Goal: Find specific page/section: Find specific page/section

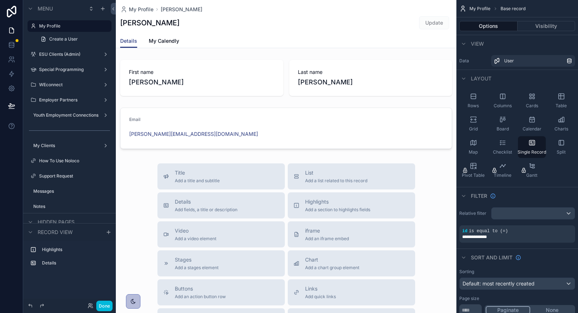
click at [59, 55] on label "ESU Clients (Admin)" at bounding box center [68, 54] width 58 height 6
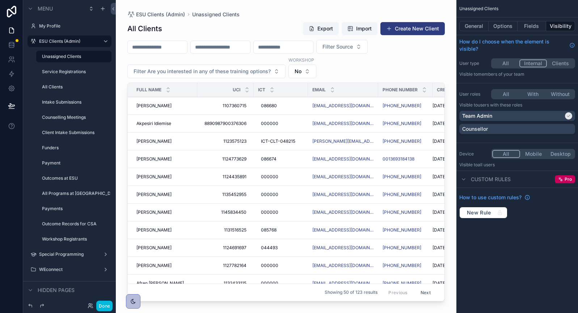
click at [56, 251] on div "Special Programming" at bounding box center [69, 254] width 61 height 6
click at [68, 252] on label "Special Programming" at bounding box center [68, 254] width 58 height 6
